Goal: Information Seeking & Learning: Learn about a topic

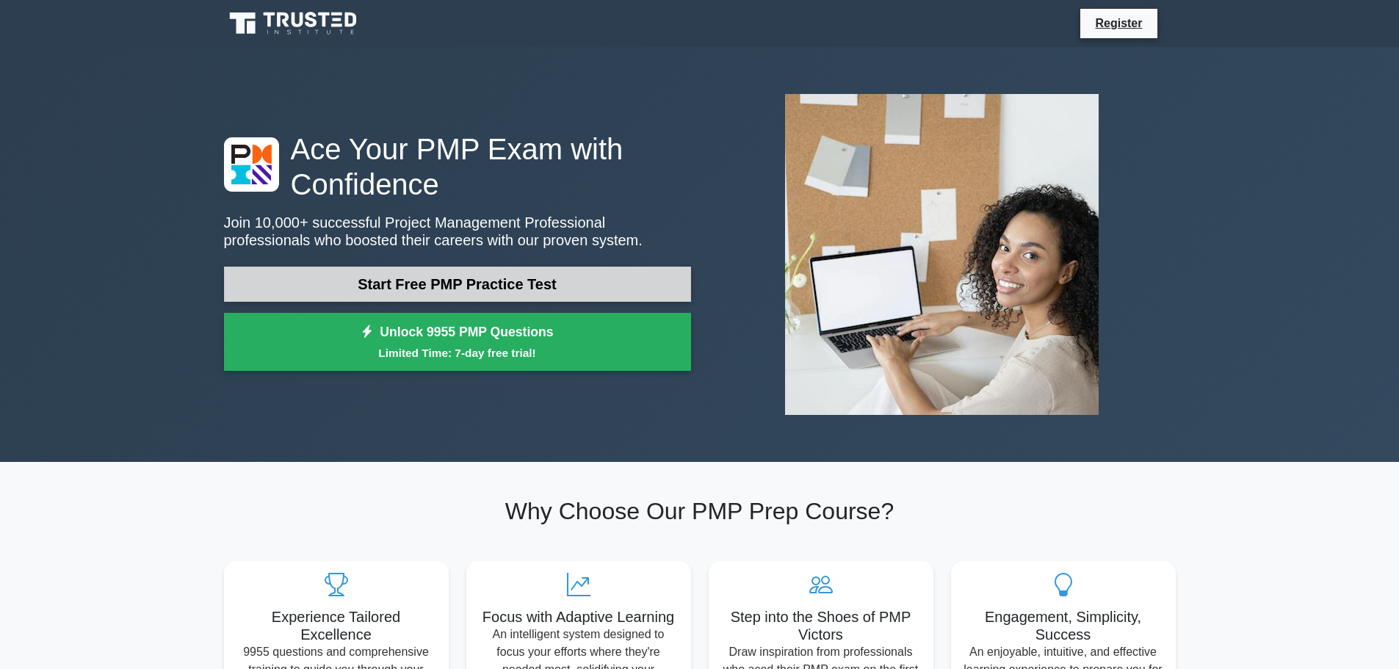
click at [491, 294] on link "Start Free PMP Practice Test" at bounding box center [457, 284] width 467 height 35
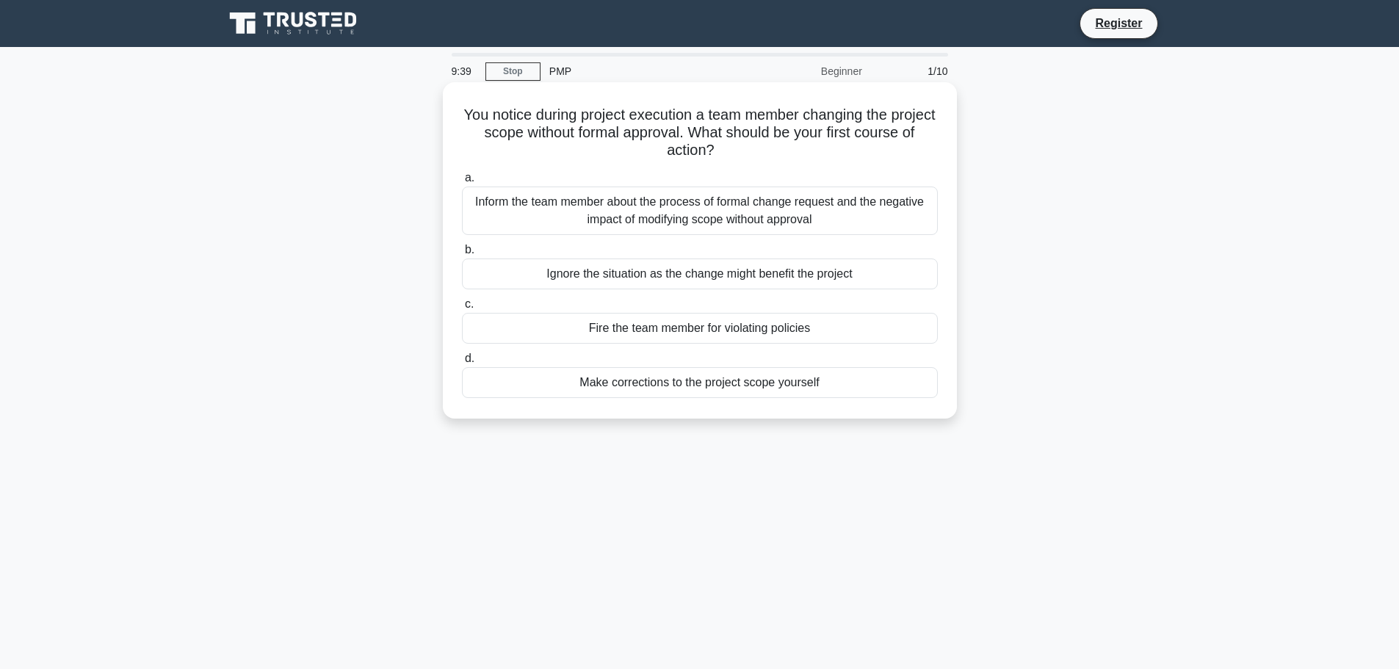
click at [658, 209] on div "Inform the team member about the process of formal change request and the negat…" at bounding box center [700, 211] width 476 height 48
click at [462, 183] on input "a. Inform the team member about the process of formal change request and the ne…" at bounding box center [462, 178] width 0 height 10
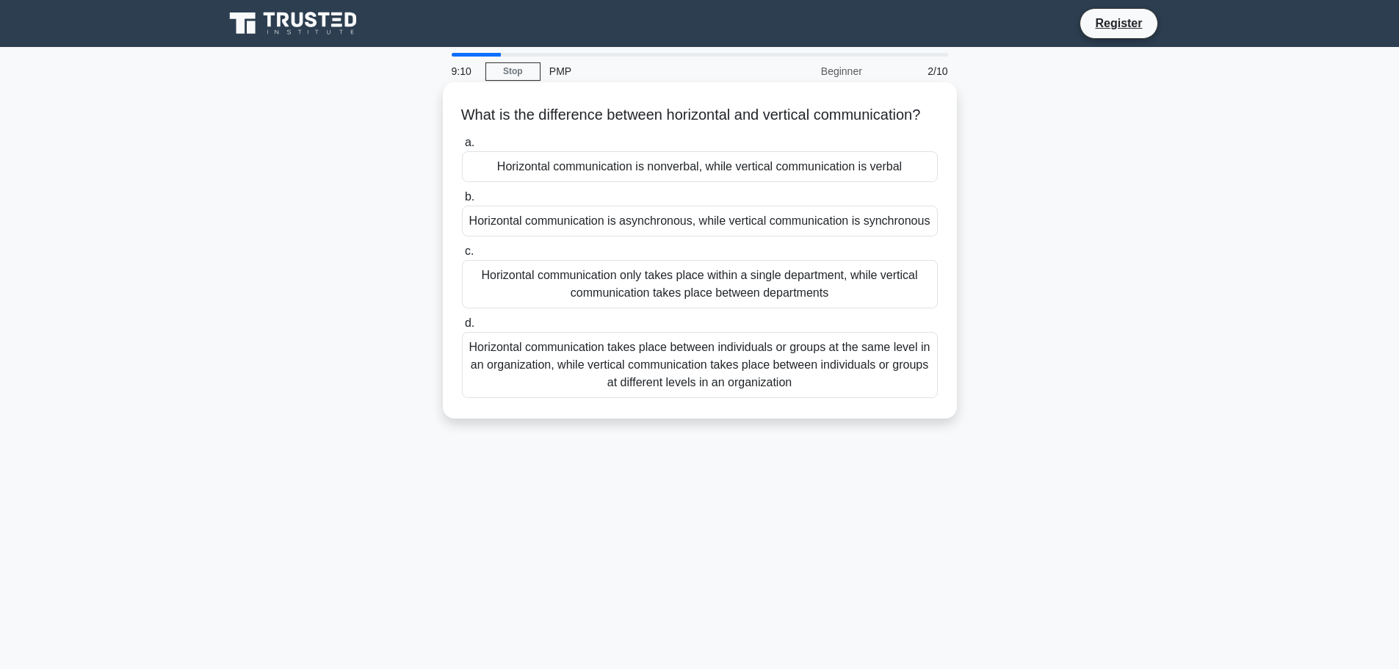
click at [784, 380] on div "Horizontal communication takes place between individuals or groups at the same …" at bounding box center [700, 365] width 476 height 66
click at [462, 328] on input "d. Horizontal communication takes place between individuals or groups at the sa…" at bounding box center [462, 324] width 0 height 10
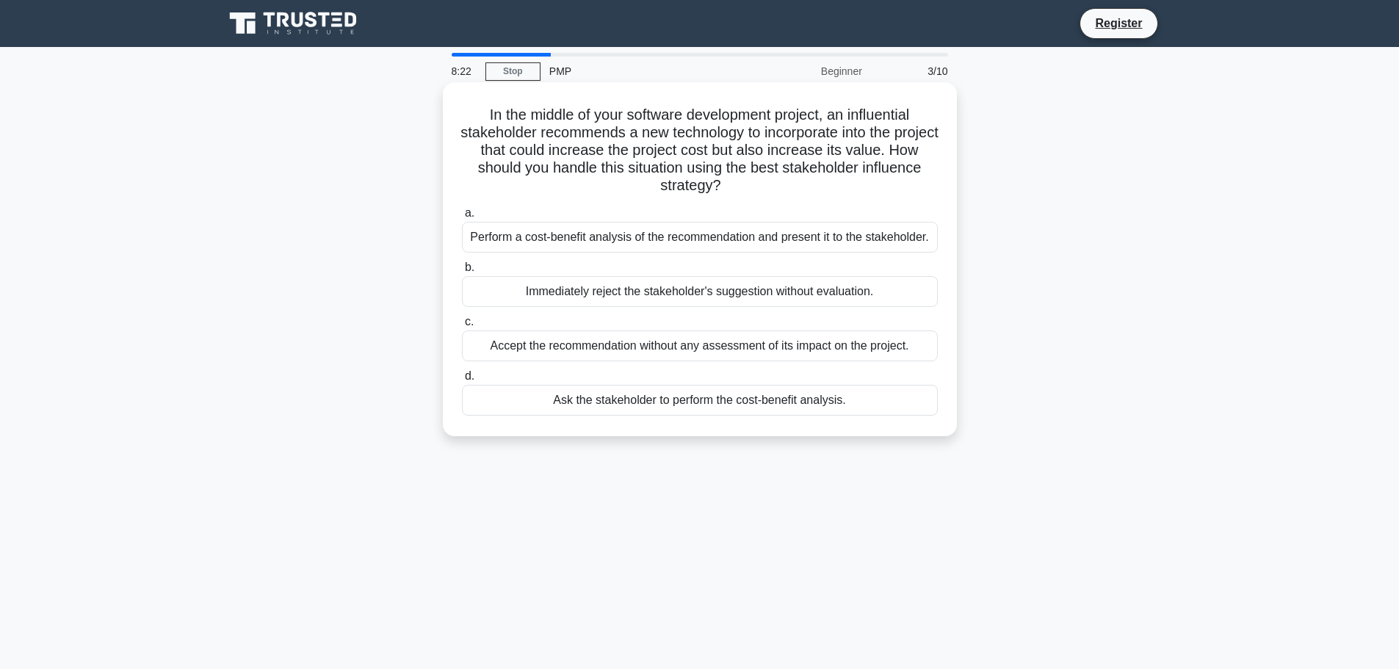
click at [667, 237] on div "Perform a cost-benefit analysis of the recommendation and present it to the sta…" at bounding box center [700, 237] width 476 height 31
click at [462, 218] on input "a. Perform a cost-benefit analysis of the recommendation and present it to the …" at bounding box center [462, 214] width 0 height 10
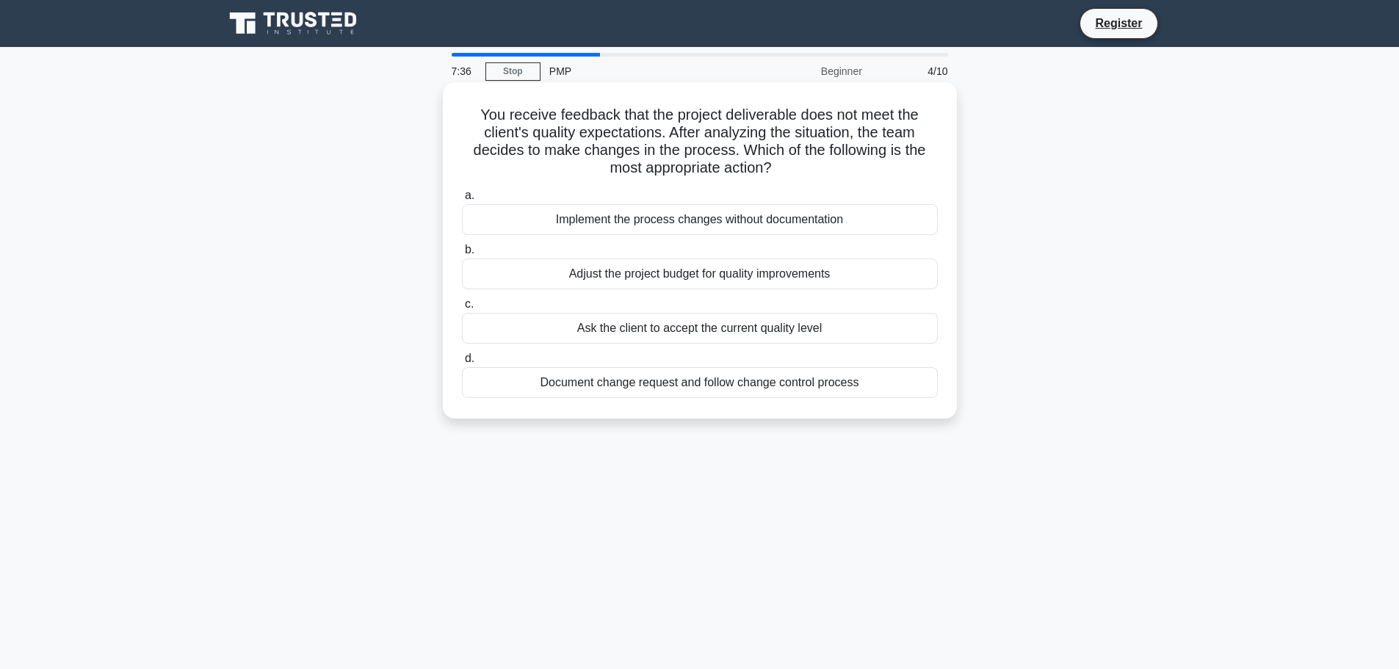
click at [716, 382] on div "Document change request and follow change control process" at bounding box center [700, 382] width 476 height 31
click at [462, 364] on input "d. Document change request and follow change control process" at bounding box center [462, 359] width 0 height 10
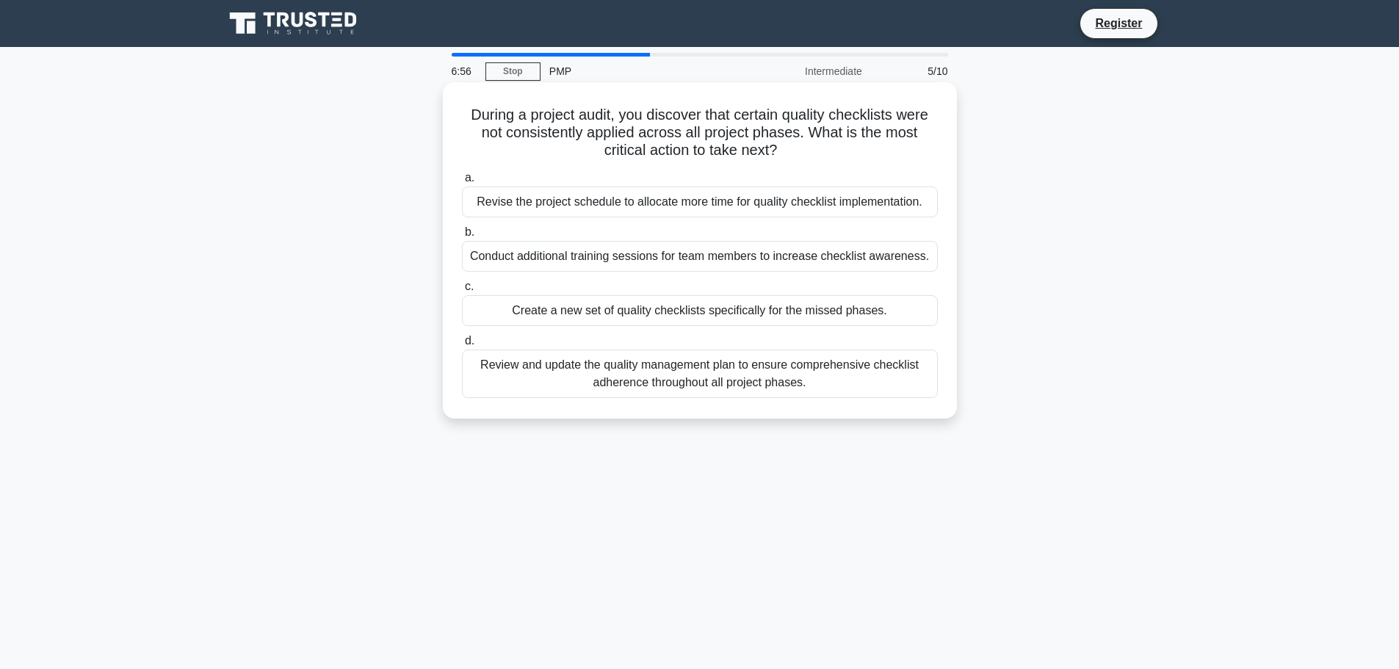
click at [809, 376] on div "Review and update the quality management plan to ensure comprehensive checklist…" at bounding box center [700, 374] width 476 height 48
click at [462, 346] on input "d. Review and update the quality management plan to ensure comprehensive checkl…" at bounding box center [462, 341] width 0 height 10
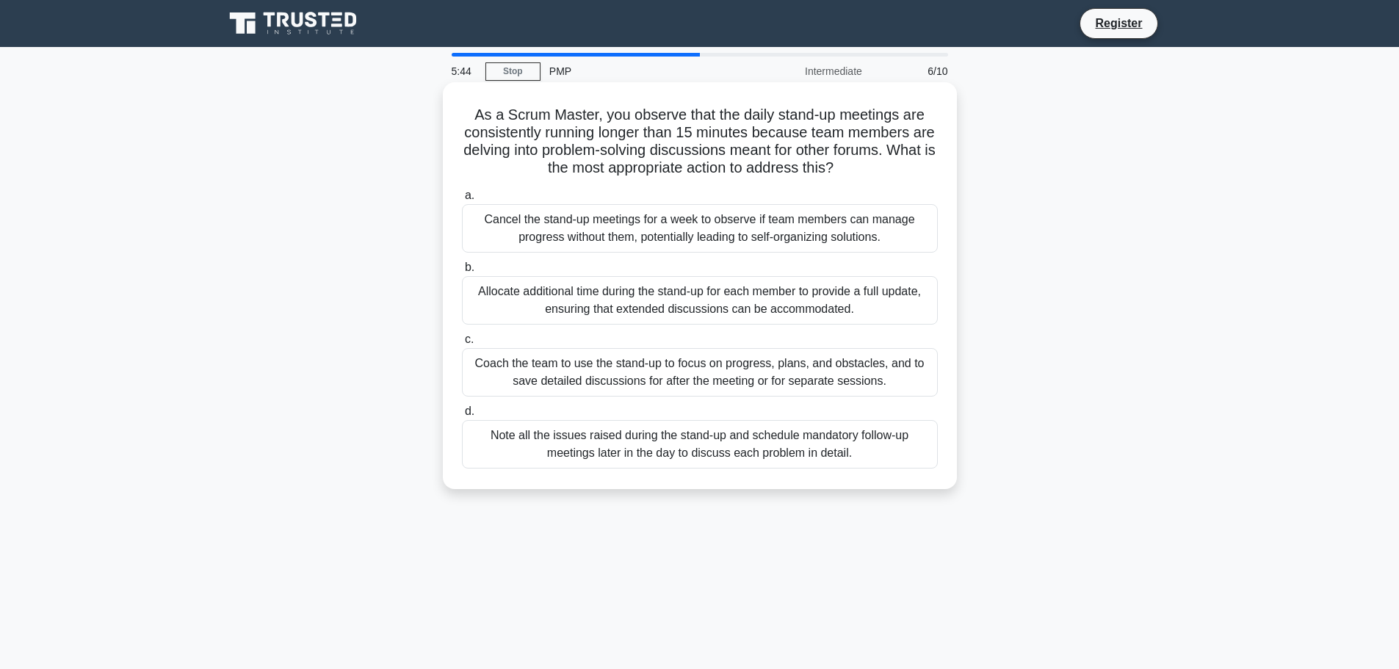
click at [758, 438] on div "Note all the issues raised during the stand-up and schedule mandatory follow-up…" at bounding box center [700, 444] width 476 height 48
click at [462, 416] on input "d. Note all the issues raised during the stand-up and schedule mandatory follow…" at bounding box center [462, 412] width 0 height 10
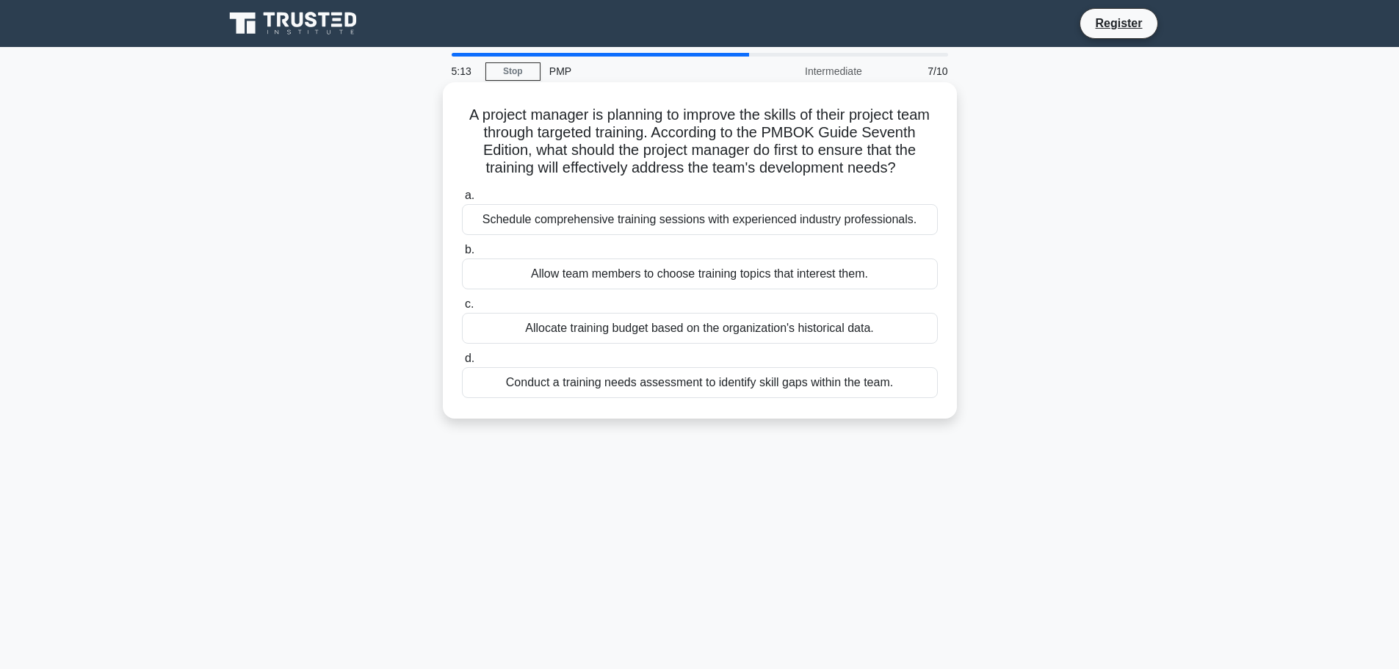
click at [783, 398] on div "Conduct a training needs assessment to identify skill gaps within the team." at bounding box center [700, 382] width 476 height 31
click at [462, 364] on input "d. Conduct a training needs assessment to identify skill gaps within the team." at bounding box center [462, 359] width 0 height 10
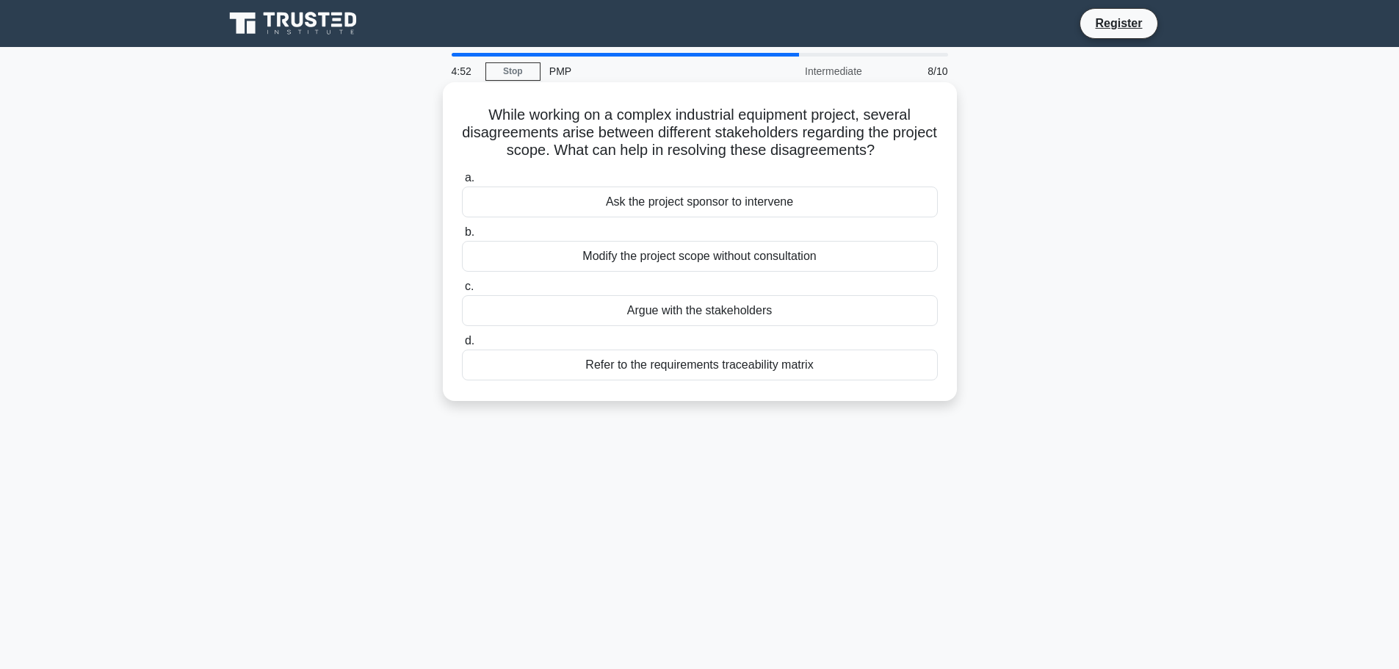
click at [696, 366] on div "Refer to the requirements traceability matrix" at bounding box center [700, 365] width 476 height 31
click at [462, 346] on input "d. Refer to the requirements traceability matrix" at bounding box center [462, 341] width 0 height 10
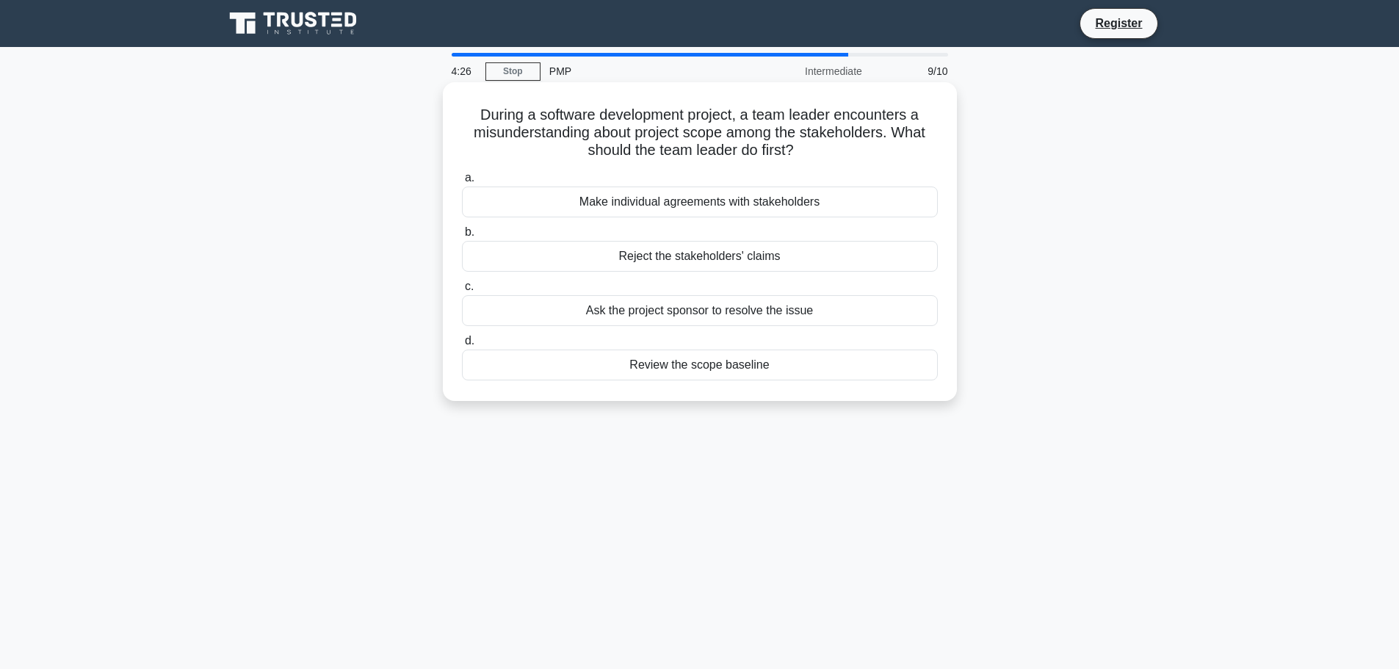
click at [712, 371] on div "Review the scope baseline" at bounding box center [700, 365] width 476 height 31
click at [754, 366] on div "Review the scope baseline" at bounding box center [700, 365] width 476 height 31
click at [462, 346] on input "d. Review the scope baseline" at bounding box center [462, 341] width 0 height 10
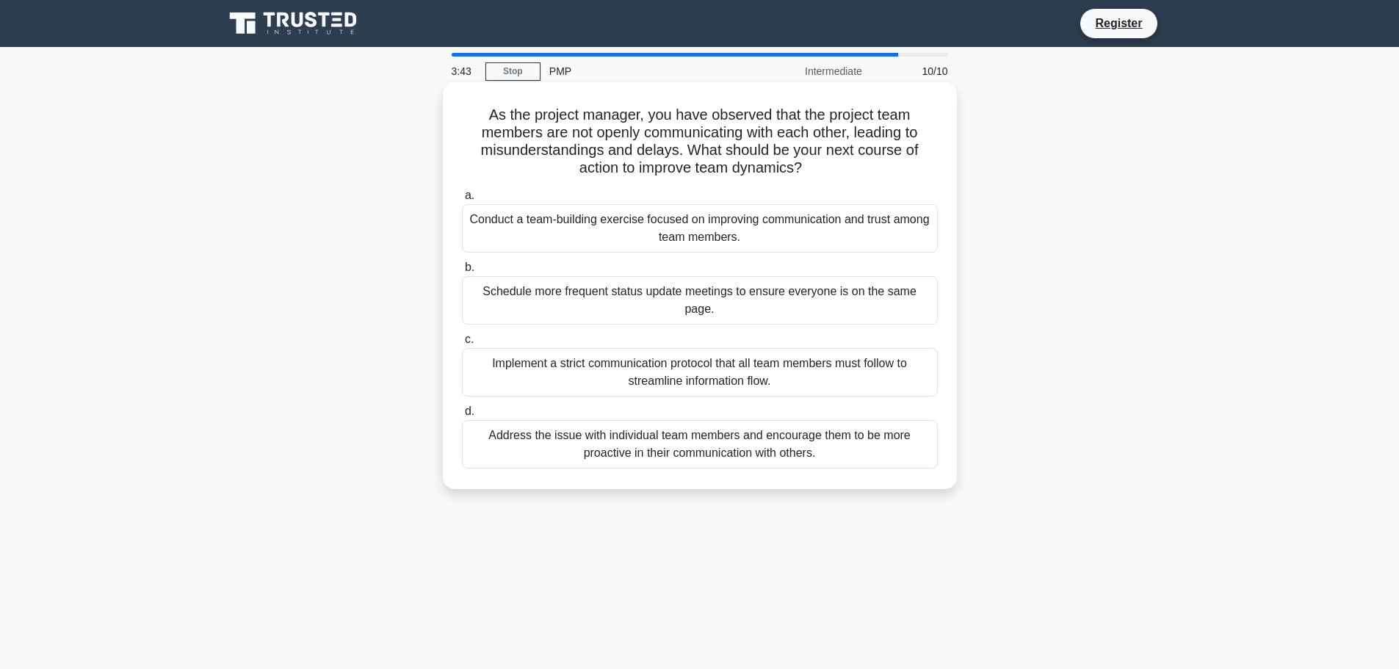
click at [725, 232] on div "Conduct a team-building exercise focused on improving communication and trust a…" at bounding box center [700, 228] width 476 height 48
click at [462, 200] on input "a. Conduct a team-building exercise focused on improving communication and trus…" at bounding box center [462, 196] width 0 height 10
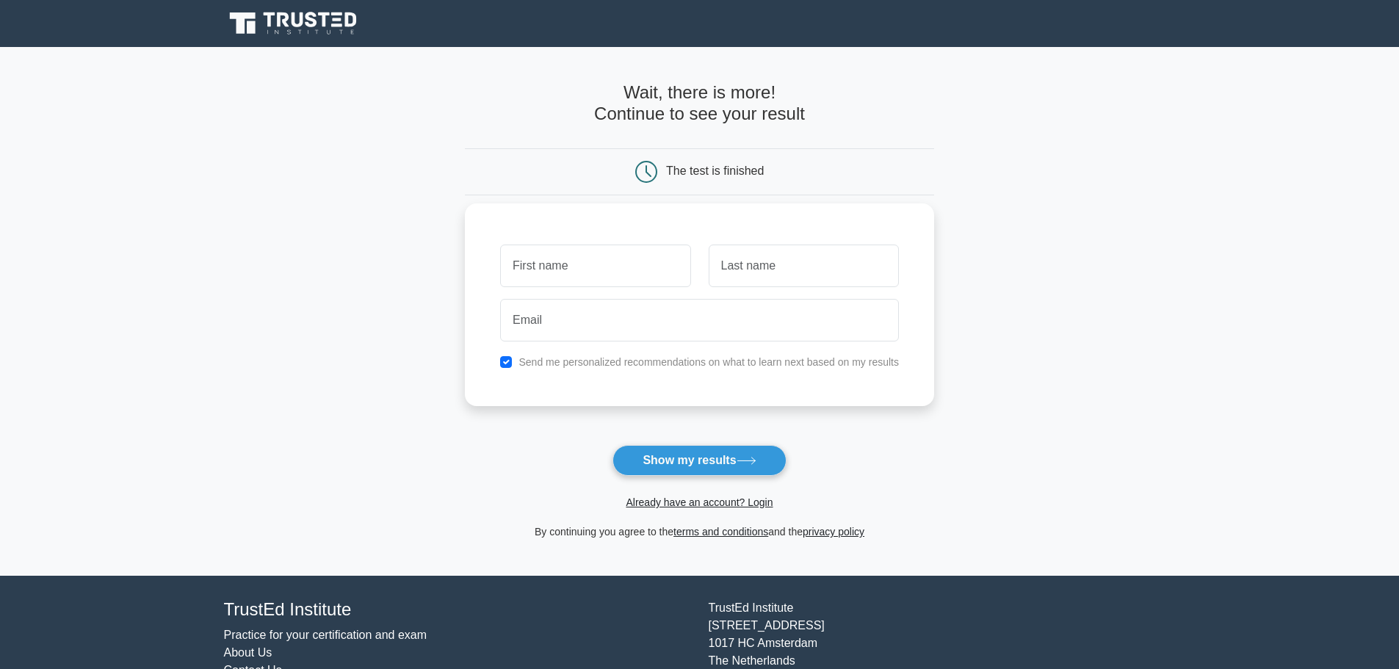
click at [654, 269] on input "text" at bounding box center [595, 266] width 190 height 43
type input "binshad"
click at [778, 256] on input "text" at bounding box center [804, 266] width 190 height 43
type input "km"
click at [627, 304] on input "email" at bounding box center [699, 320] width 399 height 43
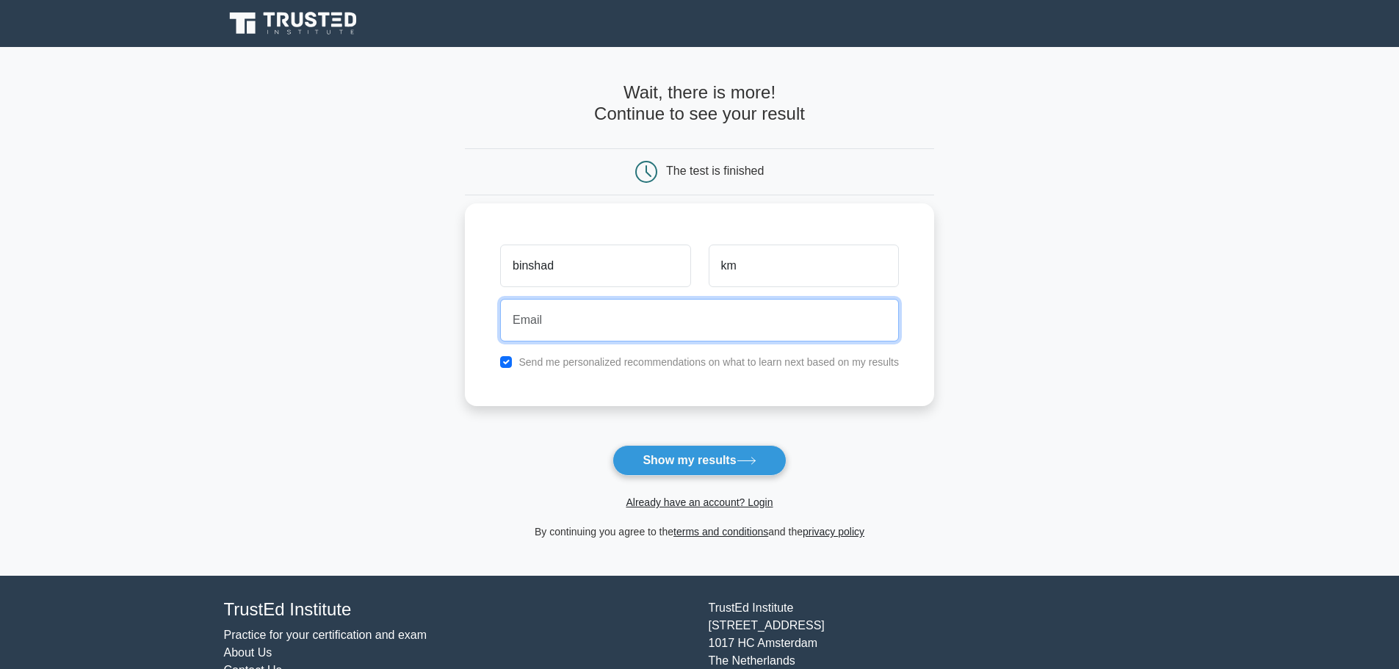
type input "binshad.km@gmail.com"
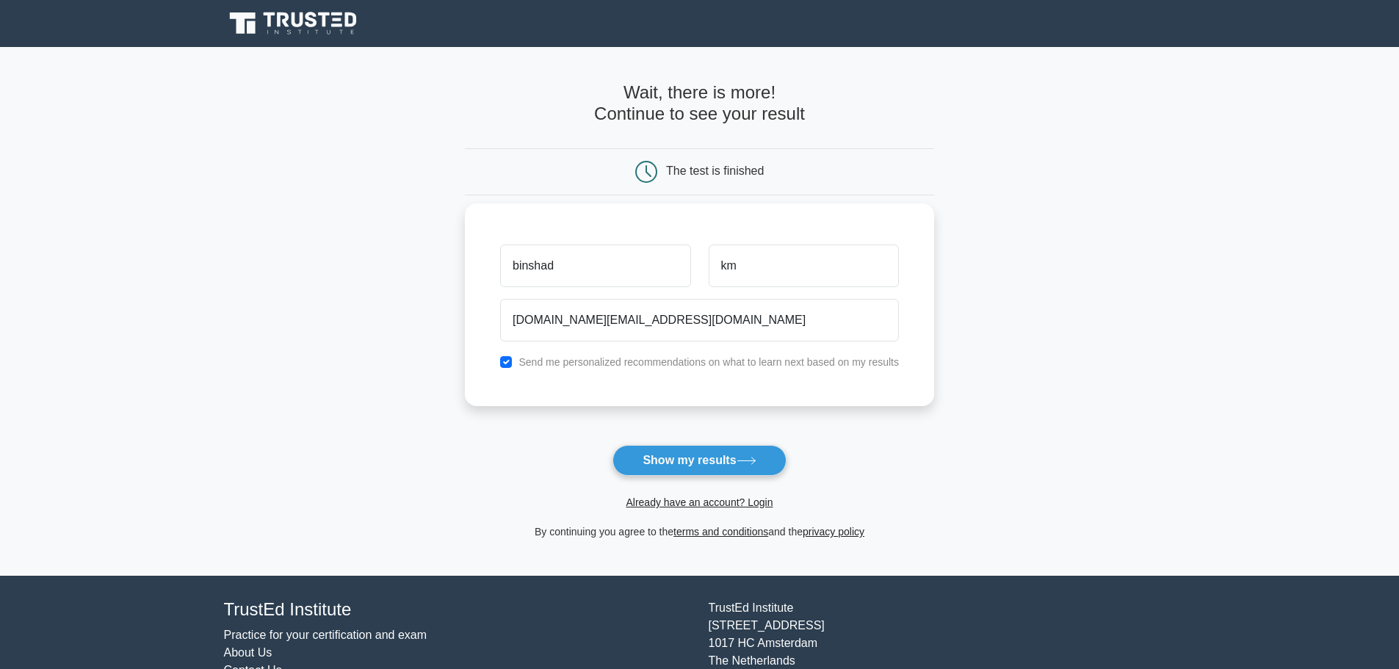
click at [516, 363] on div "Send me personalized recommendations on what to learn next based on my results" at bounding box center [699, 362] width 416 height 18
click at [509, 364] on input "checkbox" at bounding box center [506, 362] width 12 height 12
checkbox input "false"
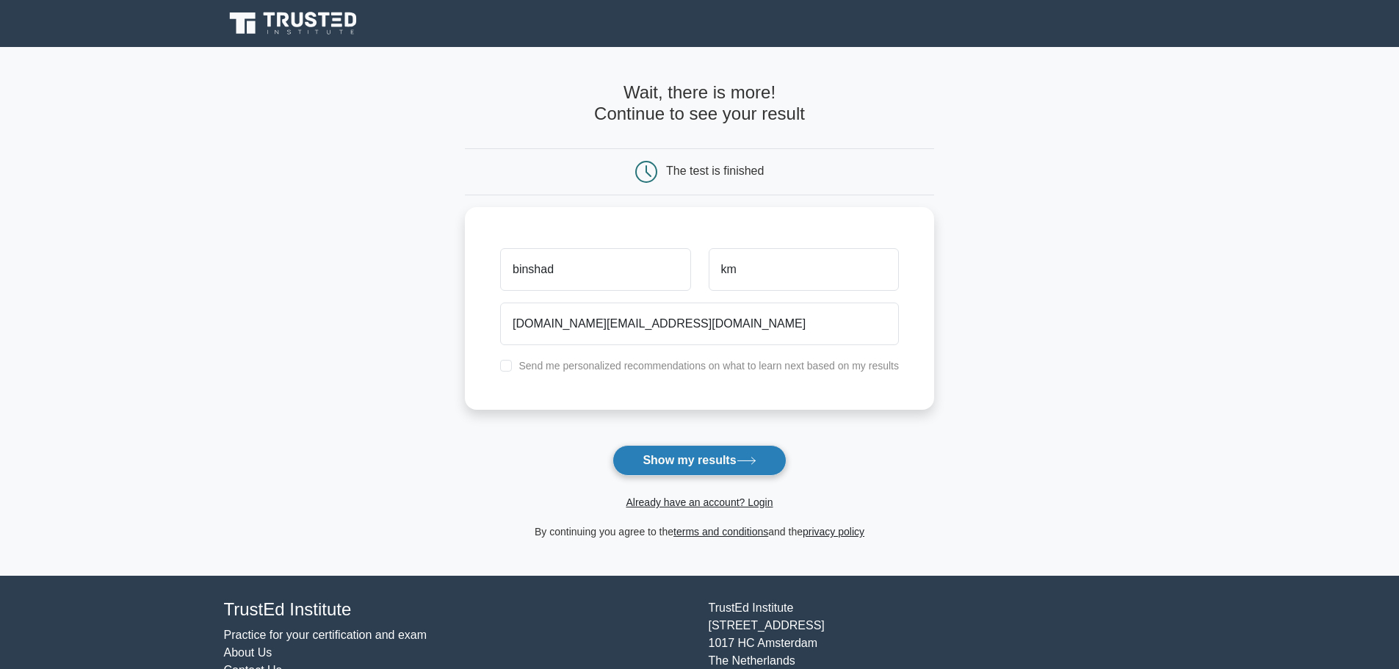
click at [705, 466] on button "Show my results" at bounding box center [698, 460] width 173 height 31
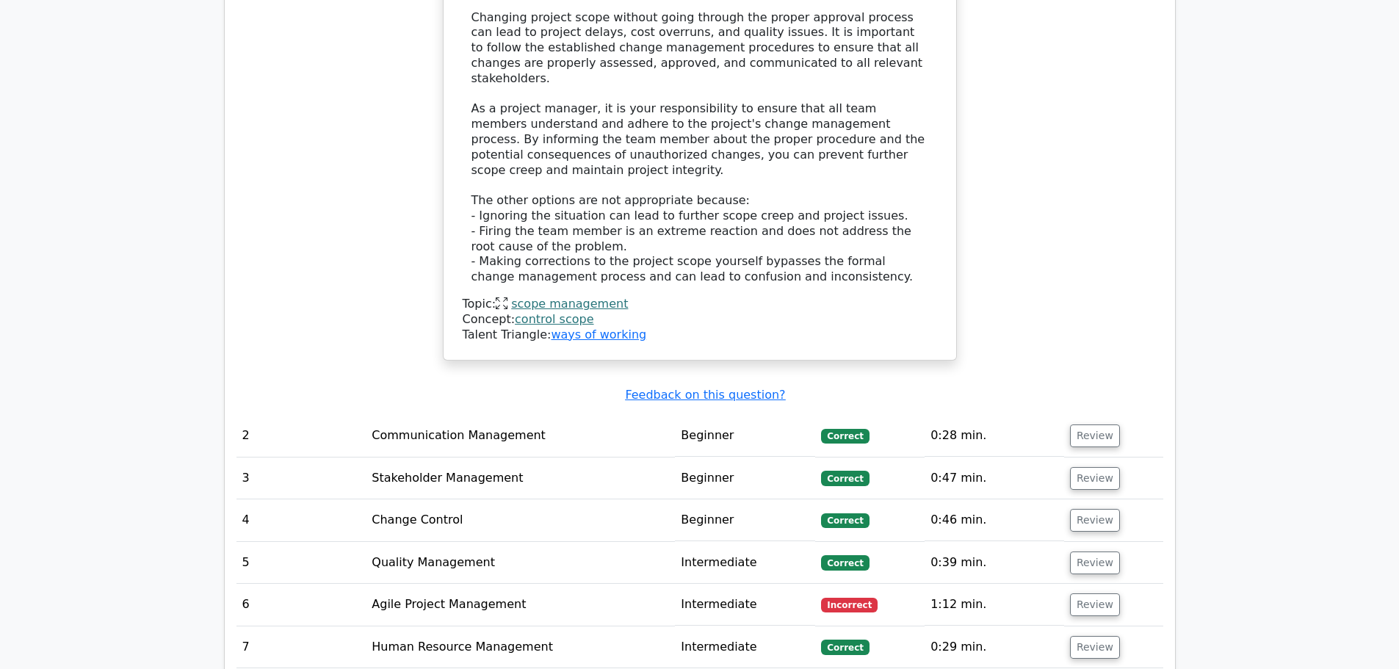
scroll to position [1909, 0]
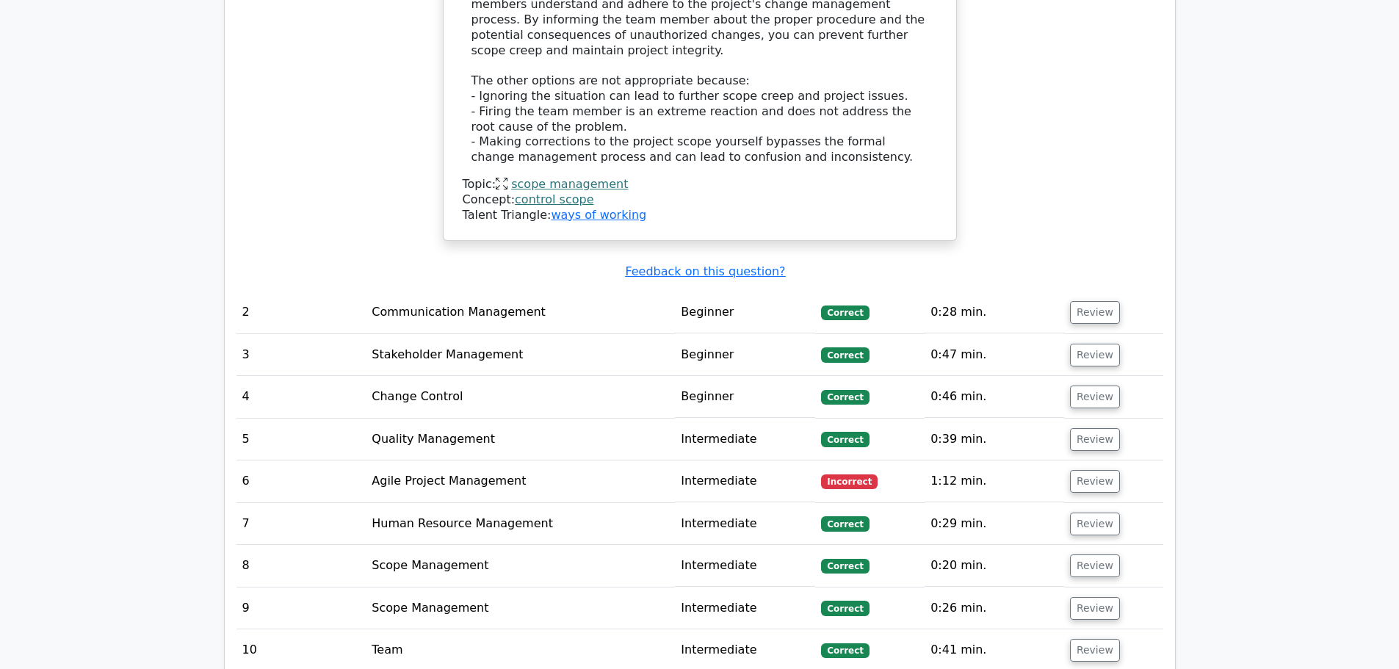
click at [646, 460] on td "Agile Project Management" at bounding box center [520, 481] width 309 height 42
click at [475, 460] on td "Agile Project Management" at bounding box center [520, 481] width 309 height 42
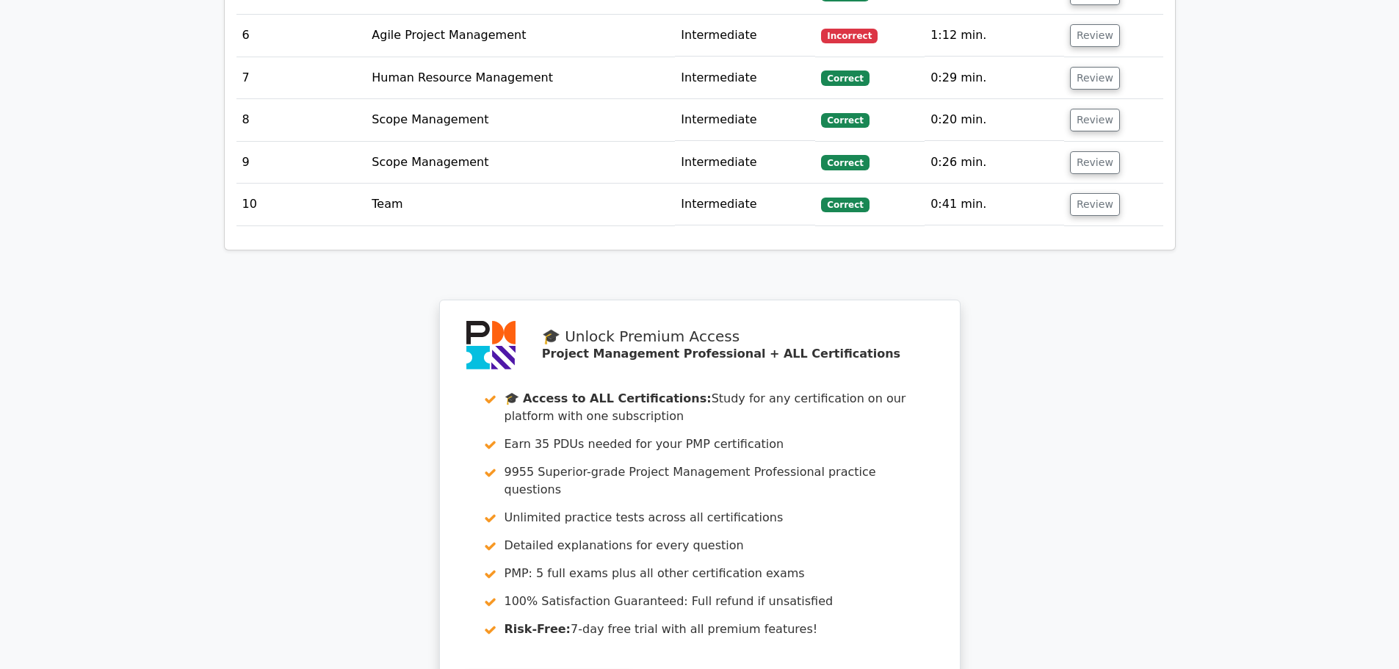
scroll to position [2065, 0]
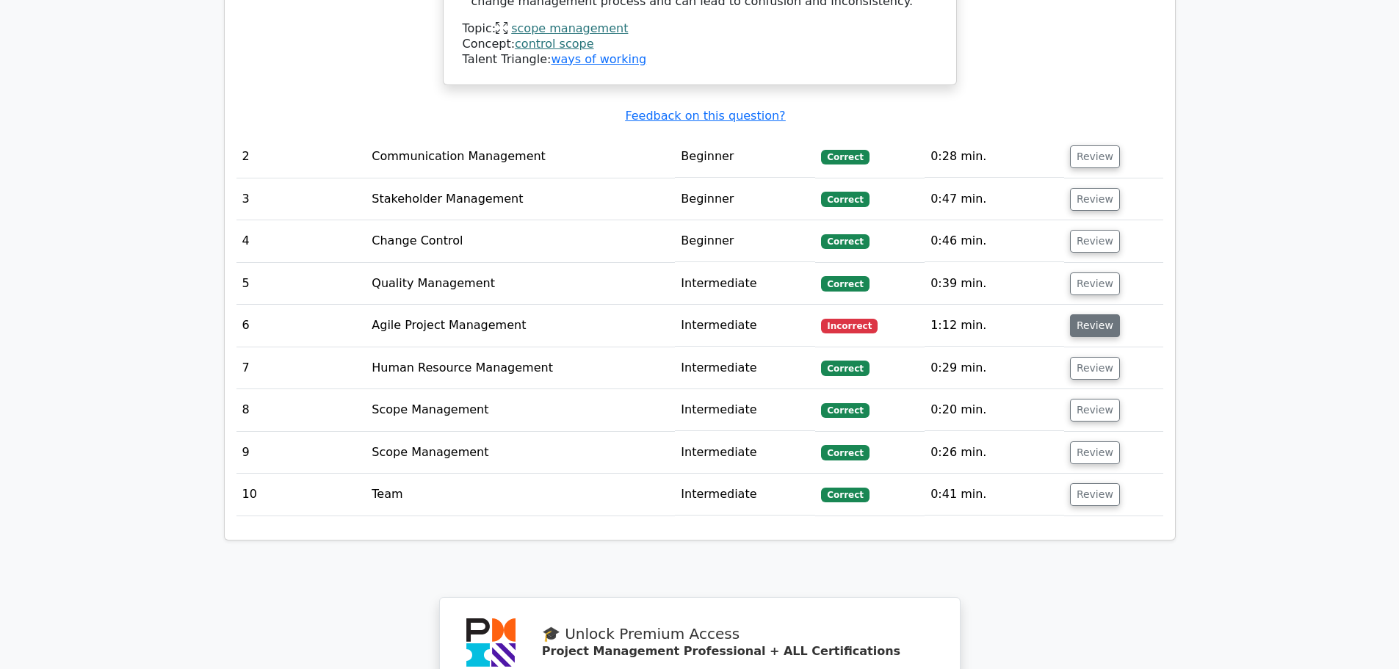
click at [1085, 314] on button "Review" at bounding box center [1095, 325] width 50 height 23
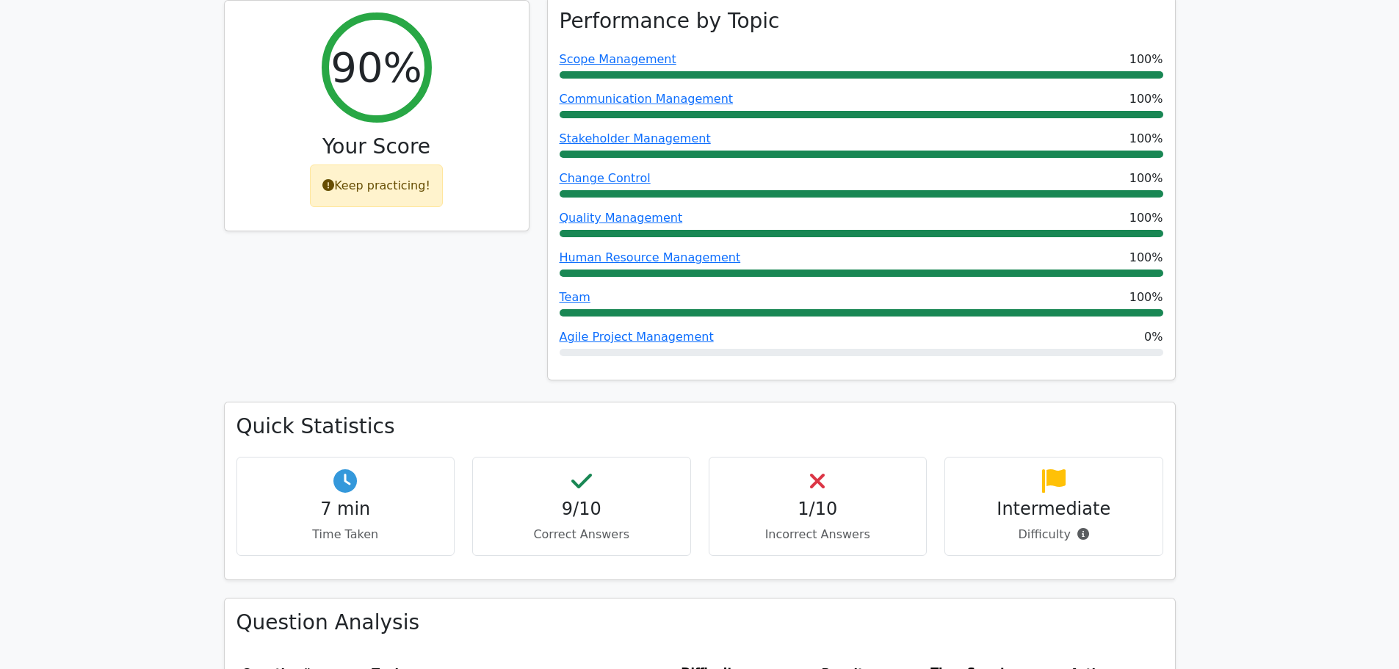
scroll to position [661, 0]
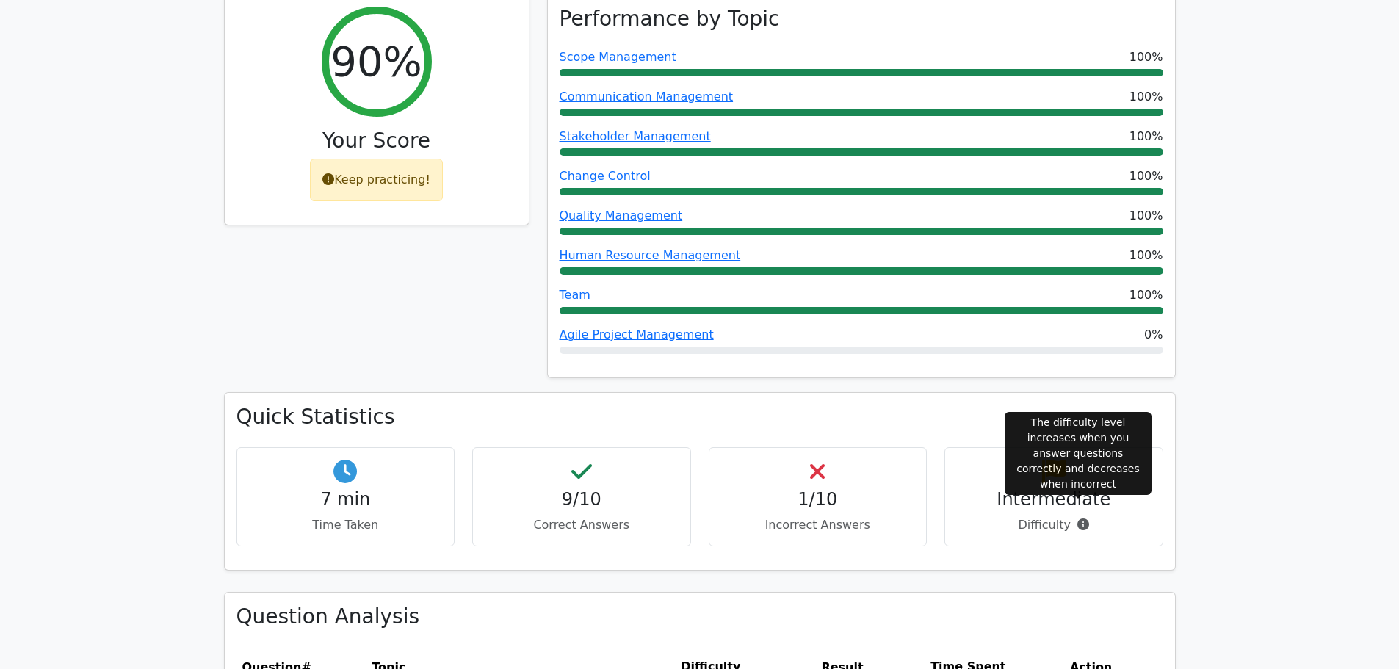
click at [1079, 518] on icon at bounding box center [1083, 524] width 12 height 12
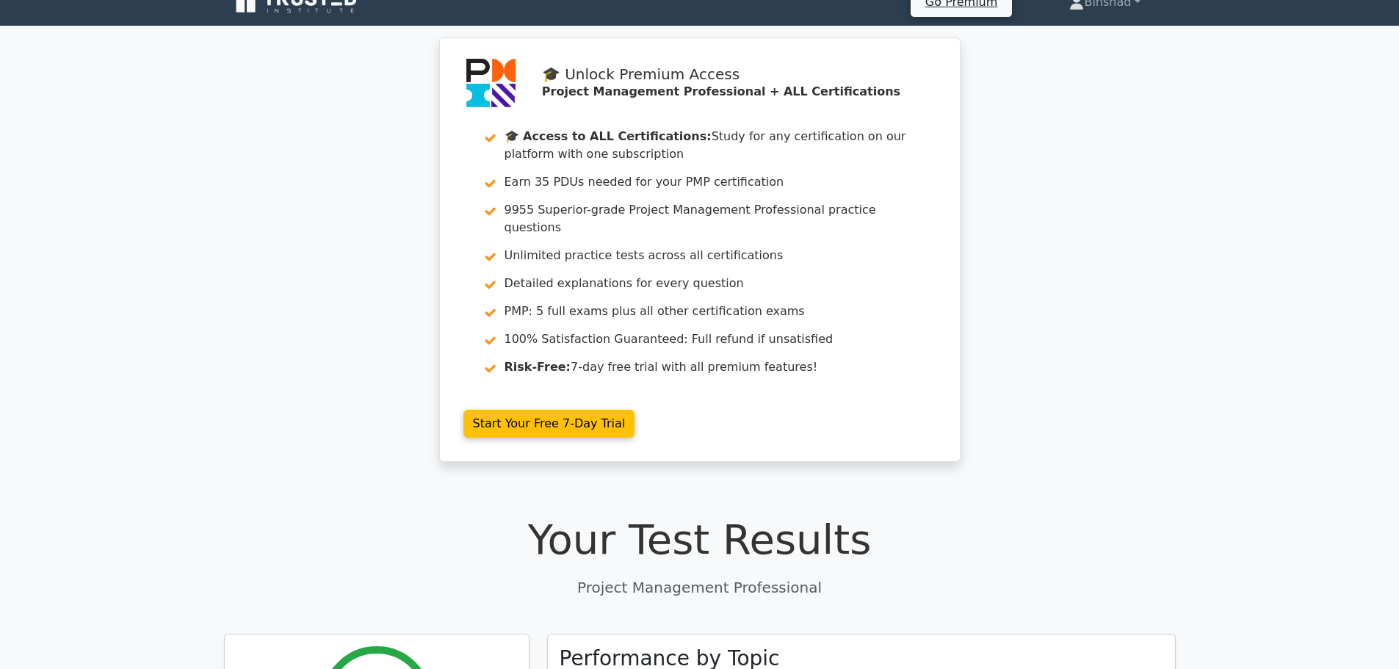
scroll to position [0, 0]
